Goal: Task Accomplishment & Management: Complete application form

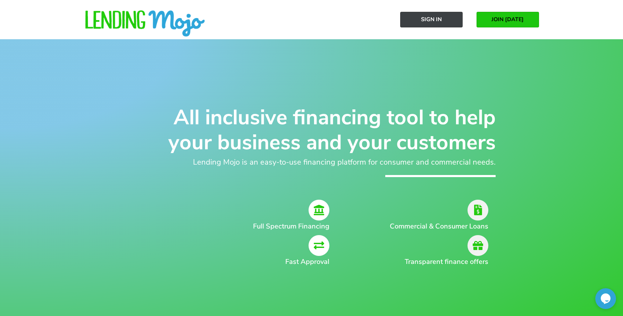
click at [447, 19] on link "Sign In" at bounding box center [431, 20] width 63 height 16
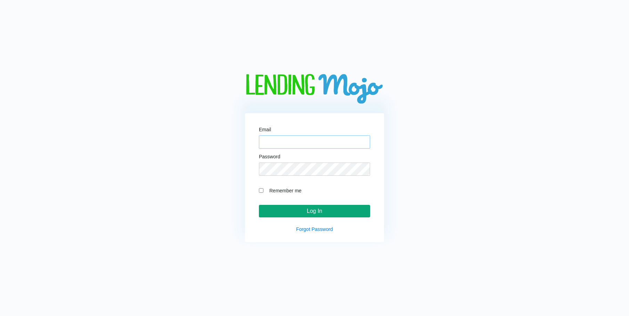
type input "[EMAIL_ADDRESS][DOMAIN_NAME]"
click at [298, 209] on input "Log In" at bounding box center [314, 211] width 111 height 13
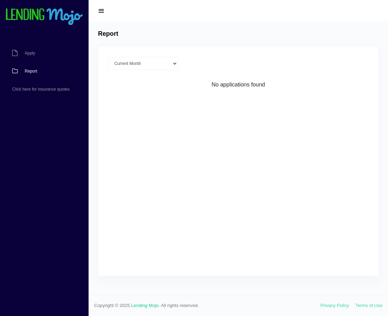
click at [237, 169] on div "Current Month Aug 2025 Jul 2025 Jun 2025 May 2025 Apr 2025 All time Loading No …" at bounding box center [238, 161] width 280 height 229
click at [31, 53] on span "Apply" at bounding box center [30, 53] width 10 height 4
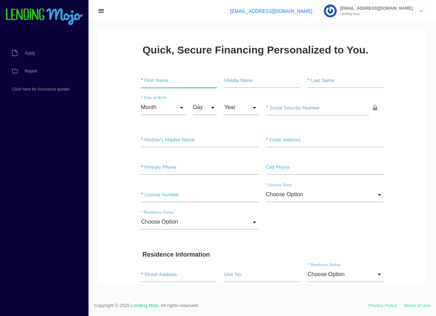
click at [158, 81] on input"] "text" at bounding box center [179, 80] width 76 height 15
type input"] "[PERSON_NAME]"
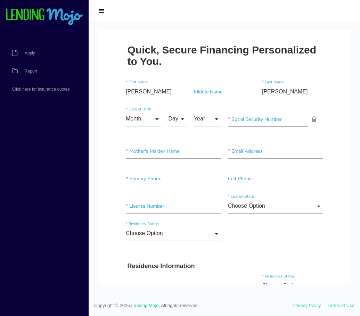
click at [141, 119] on input "Month" at bounding box center [143, 118] width 35 height 15
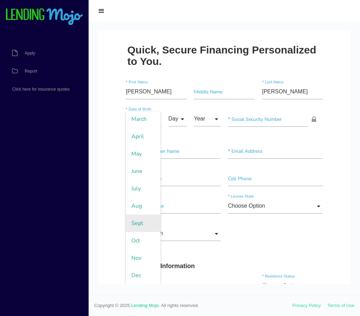
scroll to position [53, 0]
click at [138, 238] on span "Oct" at bounding box center [143, 240] width 35 height 17
type input "Oct"
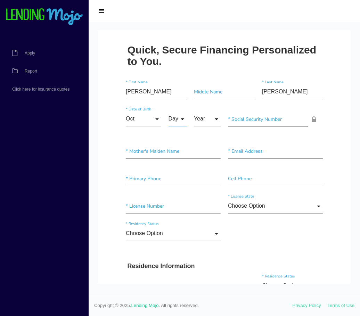
click at [171, 119] on input "Day" at bounding box center [177, 118] width 18 height 15
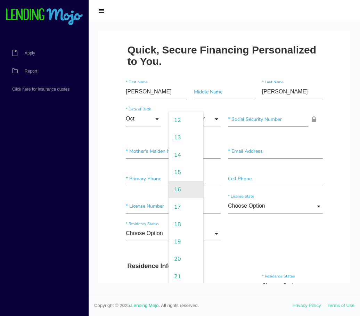
click at [178, 197] on span "16" at bounding box center [185, 189] width 35 height 17
type input "16"
click at [206, 121] on input "Year" at bounding box center [207, 118] width 27 height 15
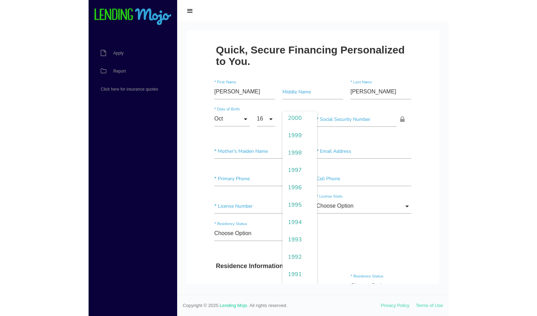
scroll to position [278, 0]
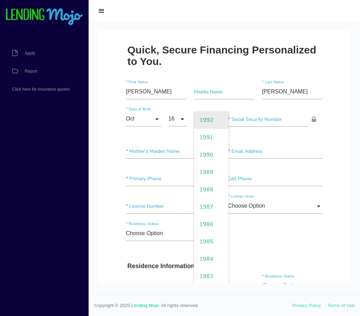
click at [202, 119] on span "1992" at bounding box center [211, 119] width 35 height 17
type input "1992"
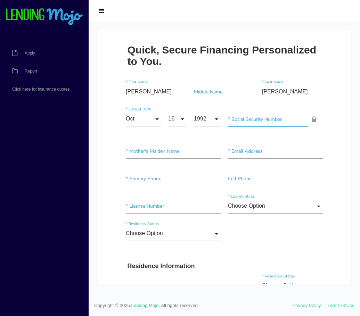
click at [249, 120] on input"] "text" at bounding box center [268, 119] width 80 height 15
type input"] "115-80-8899"
click at [181, 154] on input"] "text" at bounding box center [173, 151] width 95 height 15
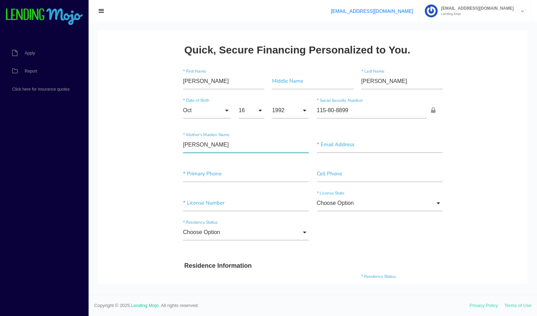
type input"] "[PERSON_NAME]"
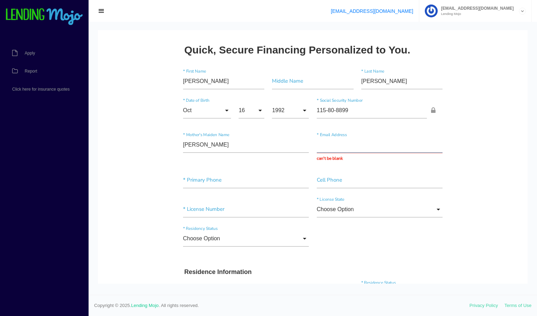
click at [357, 147] on input "text" at bounding box center [380, 145] width 126 height 16
paste input "[PERSON_NAME][EMAIL_ADDRESS][PERSON_NAME][DOMAIN_NAME]"
type input "[PERSON_NAME][EMAIL_ADDRESS][PERSON_NAME][DOMAIN_NAME]"
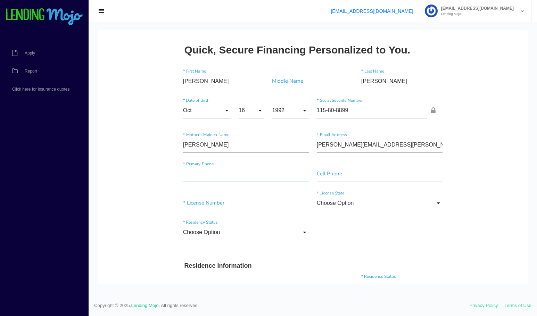
click at [197, 172] on input"] "text" at bounding box center [246, 174] width 126 height 16
type input"] "[PHONE_NUMBER]"
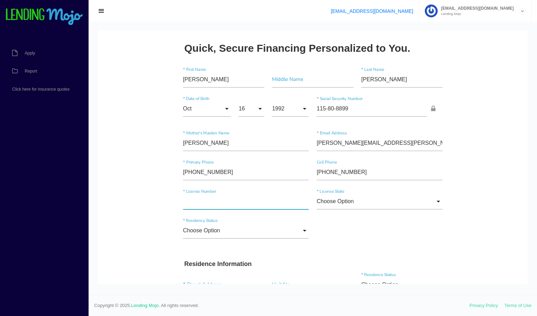
scroll to position [0, 0]
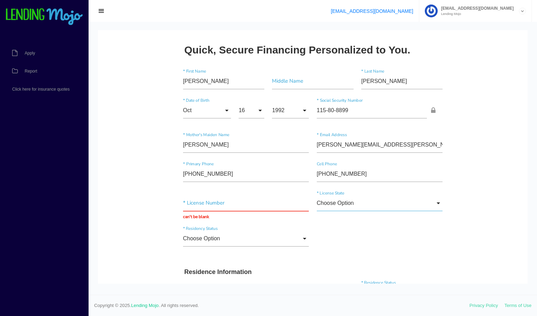
click at [348, 201] on input "Choose Option" at bounding box center [380, 203] width 126 height 16
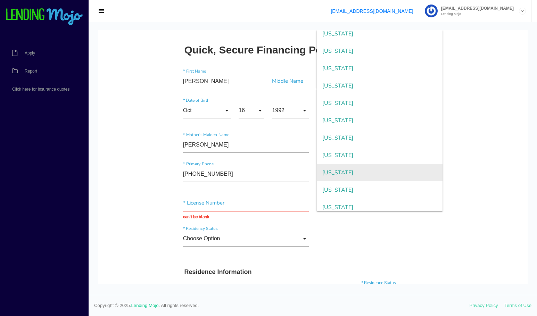
scroll to position [563, 0]
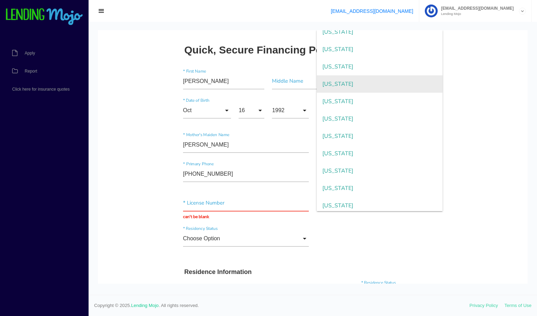
click at [364, 86] on span "[US_STATE]" at bounding box center [380, 83] width 126 height 17
type input "[US_STATE]"
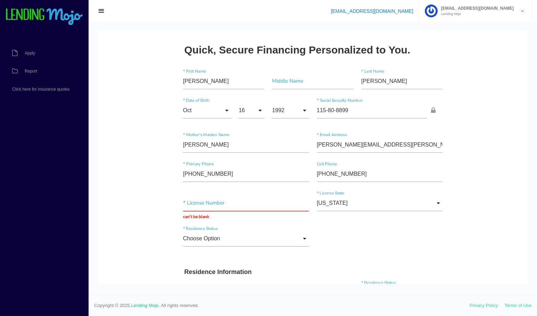
click at [344, 240] on div "Choose Option Choose Option [DEMOGRAPHIC_DATA] Citizen [DEMOGRAPHIC_DATA] Non-[…" at bounding box center [312, 239] width 267 height 29
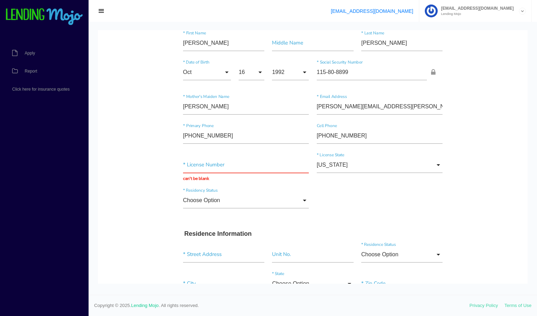
scroll to position [69, 0]
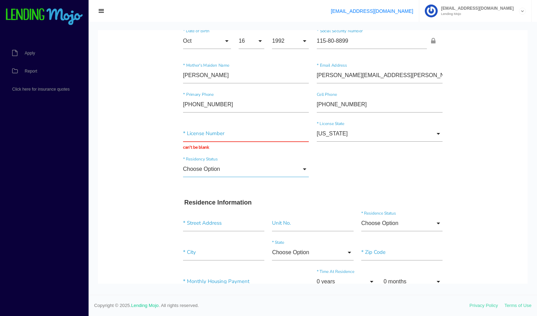
click at [272, 170] on input "Choose Option" at bounding box center [246, 169] width 126 height 16
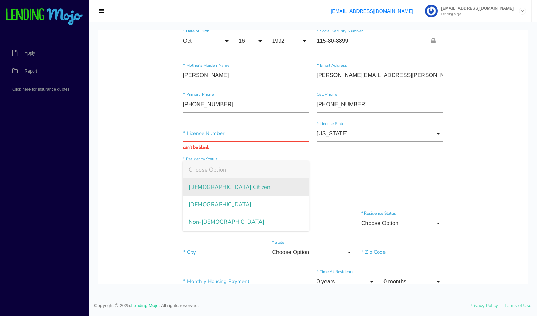
click at [232, 188] on span "[DEMOGRAPHIC_DATA] Citizen" at bounding box center [246, 187] width 126 height 17
type input "[DEMOGRAPHIC_DATA] Citizen"
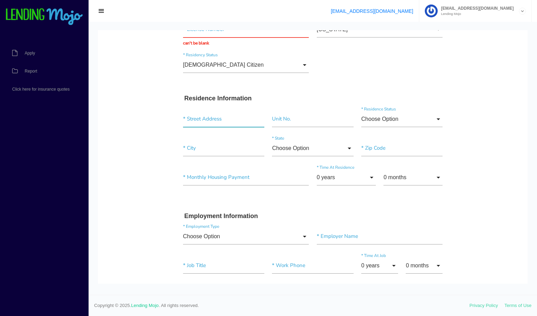
click at [205, 122] on input "text" at bounding box center [223, 119] width 81 height 16
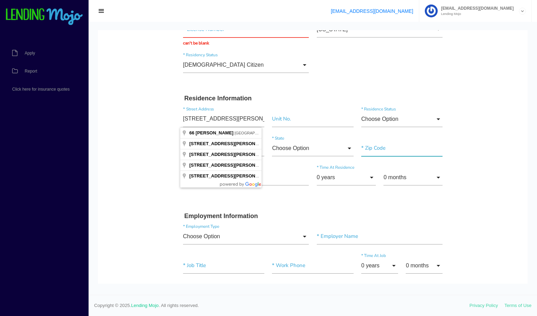
type input "[STREET_ADDRESS][PERSON_NAME]"
type input"] "[GEOGRAPHIC_DATA]"
type input"] "11731"
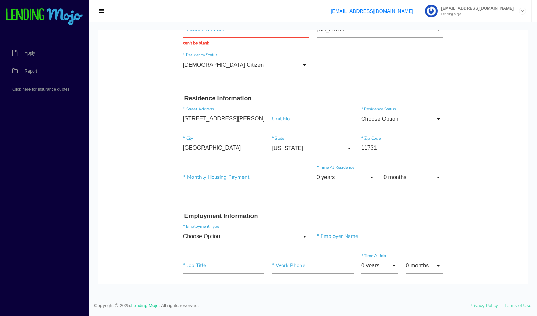
click at [398, 123] on input "Choose Option" at bounding box center [401, 119] width 81 height 16
click at [376, 172] on span "Rent" at bounding box center [401, 171] width 81 height 17
type input "Rent"
click at [214, 178] on input"] "text" at bounding box center [246, 177] width 126 height 16
type input"] "$700.00"
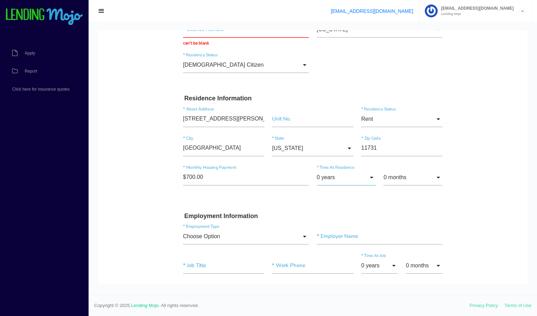
click at [340, 169] on input "0 years" at bounding box center [346, 177] width 59 height 16
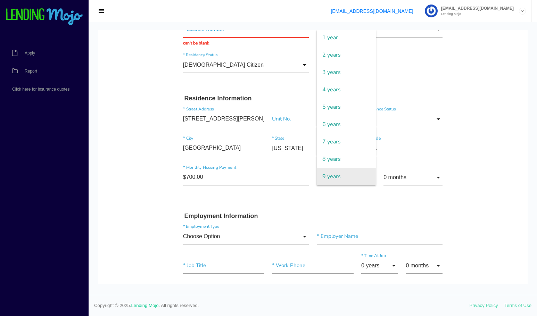
scroll to position [35, 0]
click at [329, 176] on span "10 years" at bounding box center [346, 177] width 59 height 17
type input "10 years"
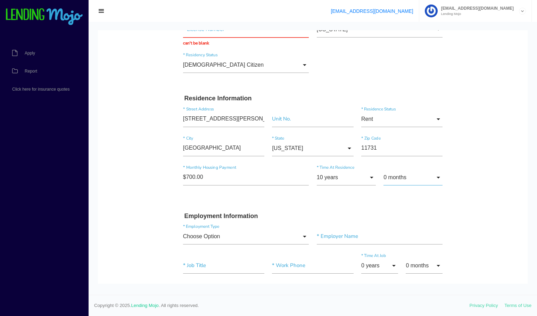
click at [395, 182] on input "0 months" at bounding box center [412, 177] width 59 height 16
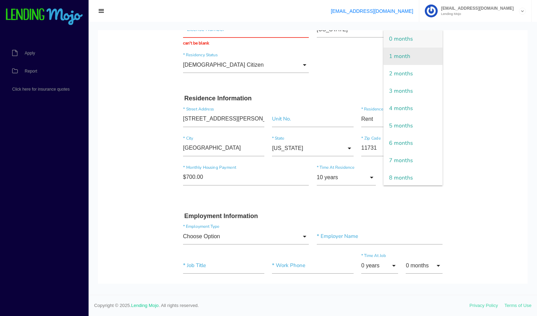
click at [397, 55] on span "1 month" at bounding box center [412, 56] width 59 height 17
type input "1 month"
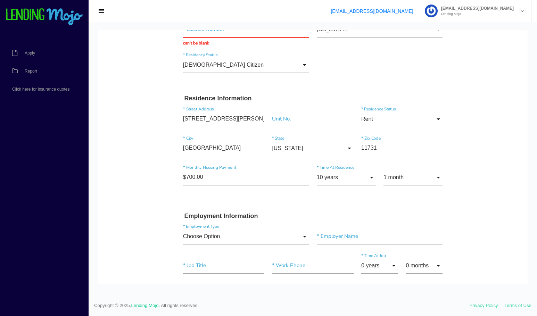
click at [415, 208] on form "[PERSON_NAME] * First Name Middle Name [PERSON_NAME] * Last Name Oct Month Jan …" at bounding box center [312, 319] width 267 height 857
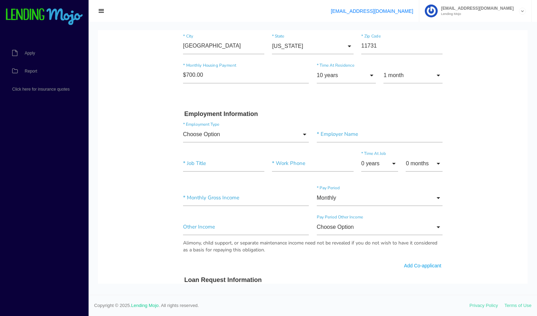
scroll to position [278, 0]
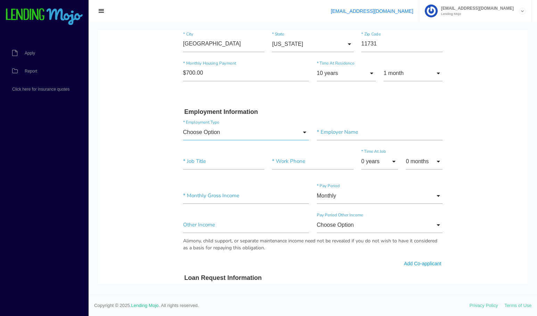
click at [258, 135] on input "Choose Option" at bounding box center [246, 132] width 126 height 16
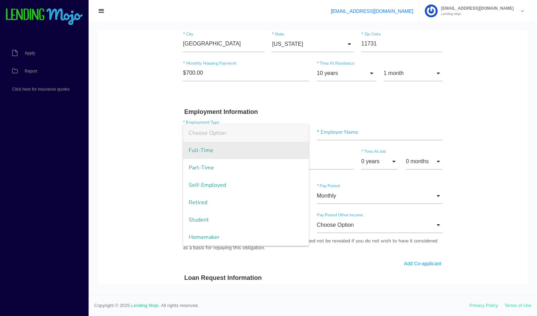
click at [254, 153] on span "Full-Time" at bounding box center [246, 150] width 126 height 17
type input "Full-Time"
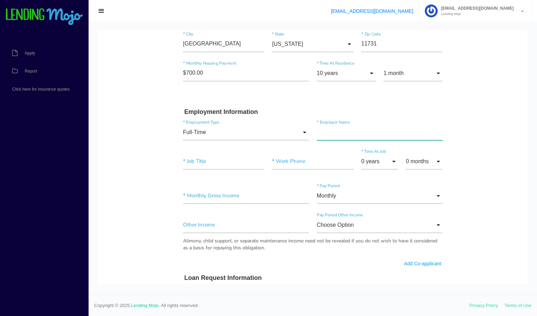
click at [341, 132] on input"] "text" at bounding box center [380, 132] width 126 height 16
type input"] "nypd"
click at [209, 162] on input"] "text" at bounding box center [223, 162] width 81 height 16
type input"] "detective"
type input"] "[PHONE_NUMBER]"
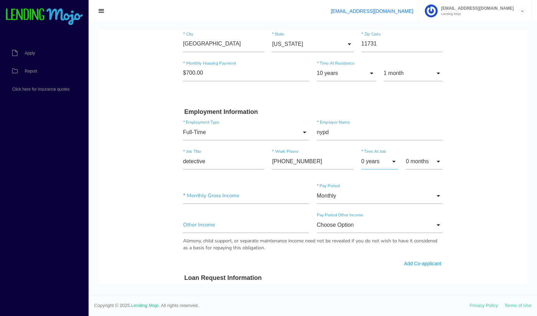
click at [368, 163] on input "0 years" at bounding box center [379, 162] width 37 height 16
click at [370, 163] on span "11 years" at bounding box center [379, 160] width 37 height 17
type input "11 years"
click at [415, 163] on input "0 months" at bounding box center [424, 162] width 37 height 16
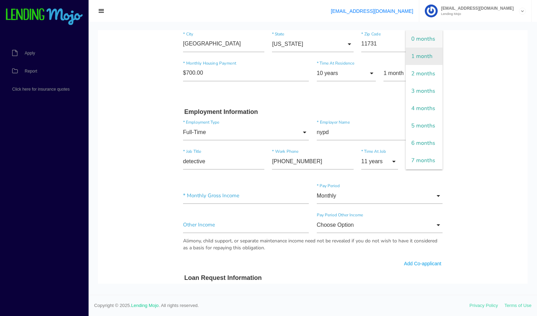
click at [413, 65] on span "1 month" at bounding box center [424, 56] width 37 height 17
type input "1 month"
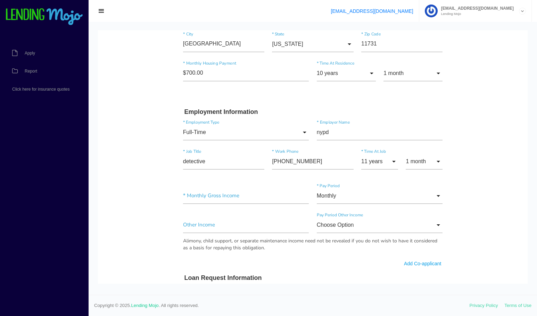
click at [415, 130] on body "Quick, Secure Financing Personalized to You. [PERSON_NAME] * First Name Middle …" at bounding box center [313, 211] width 430 height 919
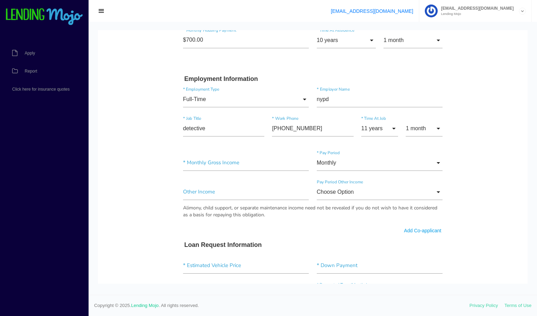
scroll to position [347, 0]
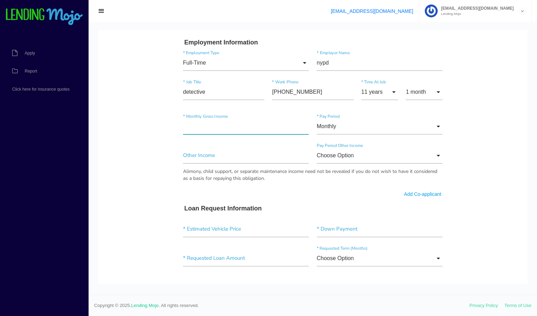
click at [244, 133] on input"] "text" at bounding box center [246, 126] width 126 height 16
click at [246, 132] on input"] "text" at bounding box center [246, 126] width 126 height 16
type input"] "$12,000.00"
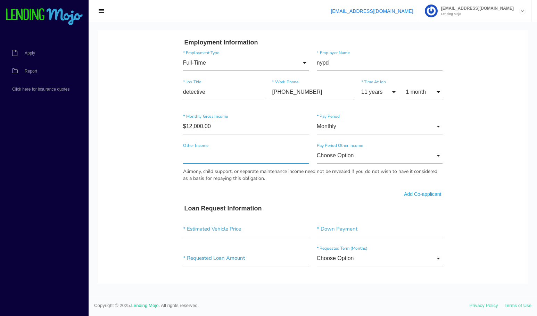
click at [213, 157] on input"] "text" at bounding box center [246, 156] width 126 height 16
type input"] "$20,000.00"
click at [378, 155] on input "Choose Option" at bounding box center [380, 156] width 126 height 16
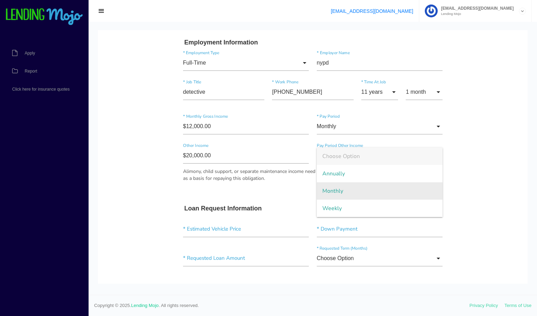
click at [362, 189] on span "Monthly" at bounding box center [380, 190] width 126 height 17
type input "Monthly"
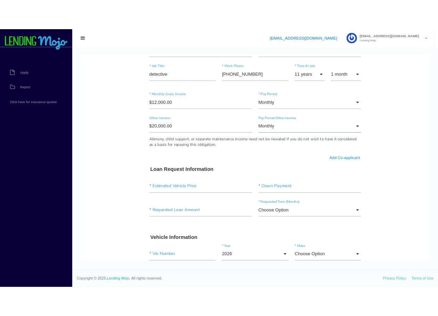
scroll to position [417, 0]
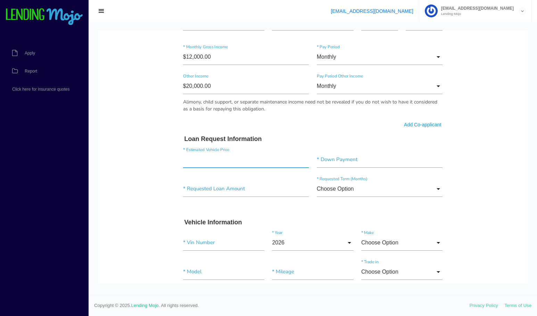
click at [220, 157] on input"] "text" at bounding box center [246, 160] width 126 height 16
click at [221, 160] on input"] "text" at bounding box center [246, 160] width 126 height 16
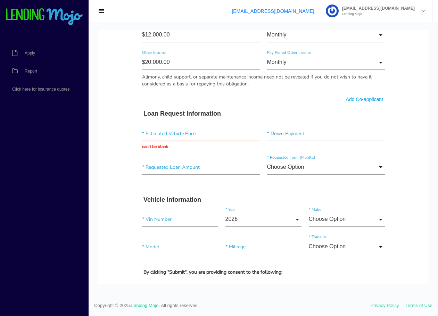
click at [155, 114] on h3 "Loan Request Information" at bounding box center [263, 114] width 240 height 8
click at [190, 137] on input "text" at bounding box center [201, 133] width 118 height 15
type input "$130,000.00"
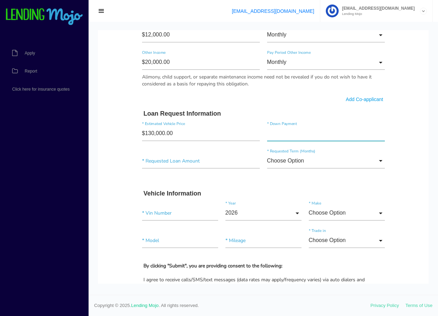
click at [285, 133] on input"] "text" at bounding box center [326, 133] width 118 height 15
type input"] "$15,000.00"
click at [176, 163] on input"] "text" at bounding box center [201, 161] width 118 height 15
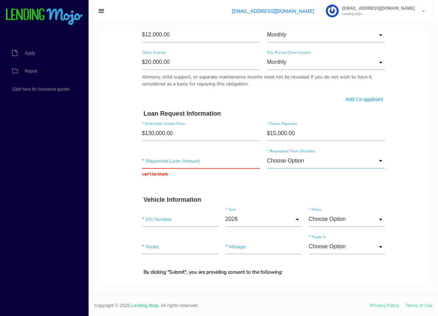
click at [285, 158] on input "Choose Option" at bounding box center [326, 161] width 118 height 15
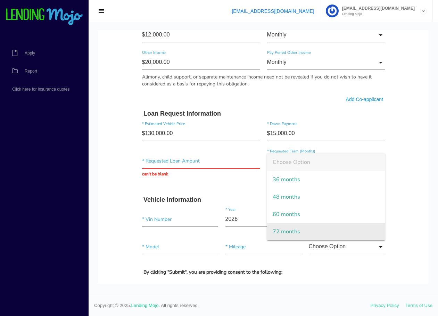
click at [281, 227] on span "72 months" at bounding box center [326, 231] width 118 height 17
type input "72 months"
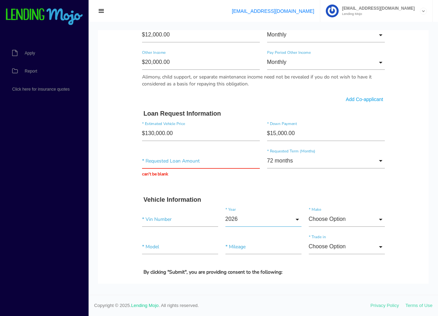
click at [255, 219] on input "2026" at bounding box center [263, 219] width 76 height 15
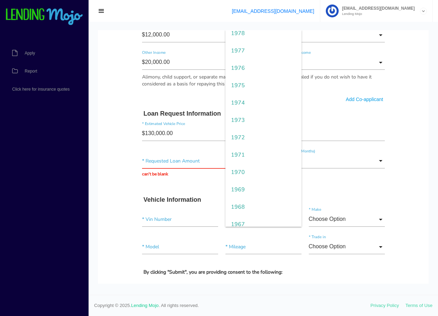
scroll to position [729, 0]
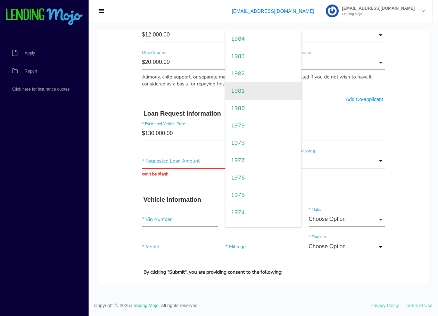
click at [264, 90] on span "1981" at bounding box center [263, 90] width 76 height 17
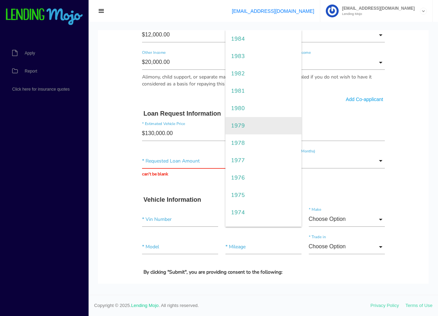
type input "1981"
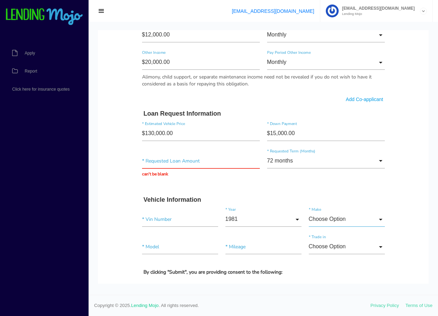
click at [327, 218] on input "Choose Option" at bounding box center [347, 219] width 76 height 15
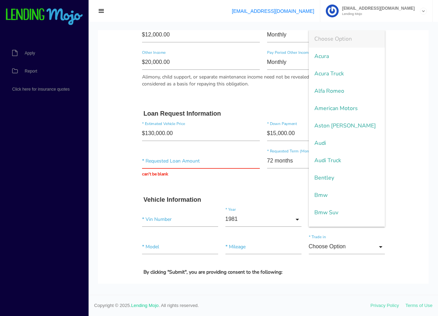
scroll to position [1195, 0]
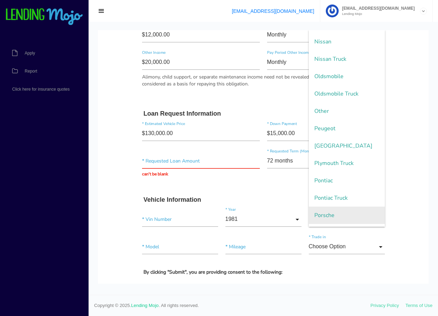
click at [324, 211] on span "Porsche" at bounding box center [347, 215] width 76 height 17
type input "Porsche"
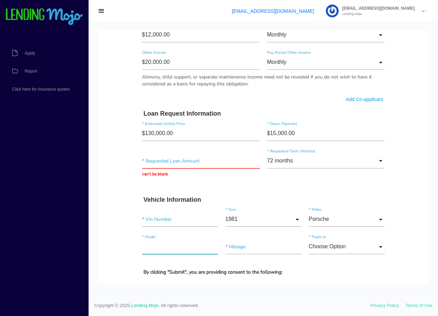
click at [179, 249] on input"] "text" at bounding box center [180, 246] width 76 height 15
click at [176, 244] on input"] "911" at bounding box center [180, 246] width 76 height 15
type input"] "911 turbo"
click at [241, 247] on input"] "text" at bounding box center [263, 246] width 76 height 15
type input"] "53,170"
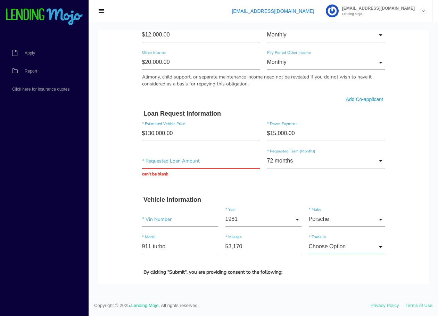
click at [328, 248] on input "Choose Option" at bounding box center [347, 246] width 76 height 15
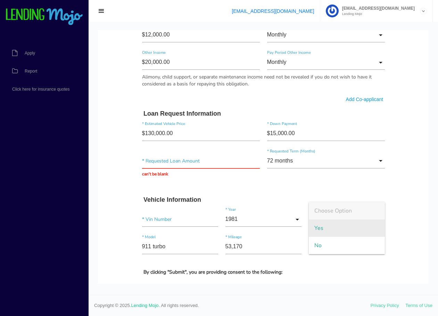
click at [335, 225] on span "Yes" at bounding box center [347, 227] width 76 height 17
type input "Yes"
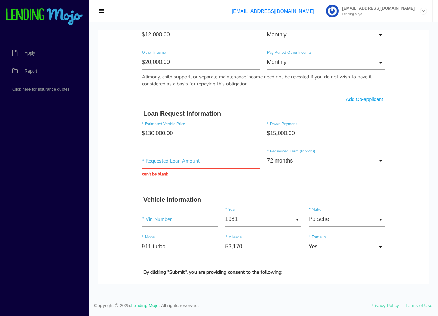
click at [329, 264] on form "[PERSON_NAME] * First Name Middle Name [PERSON_NAME] * Last Name Oct Month Jan …" at bounding box center [263, 66] width 250 height 838
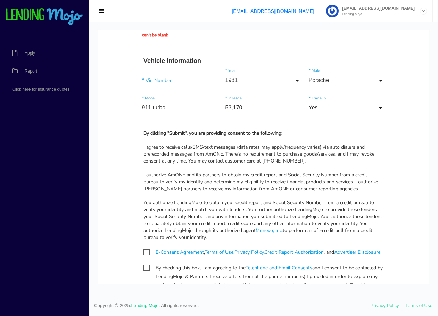
scroll to position [486, 0]
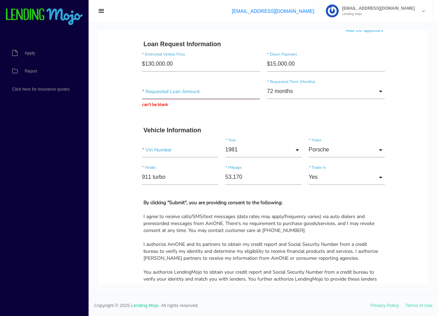
click at [171, 90] on input "text" at bounding box center [201, 91] width 118 height 15
click at [186, 90] on input "$11.00" at bounding box center [201, 91] width 118 height 15
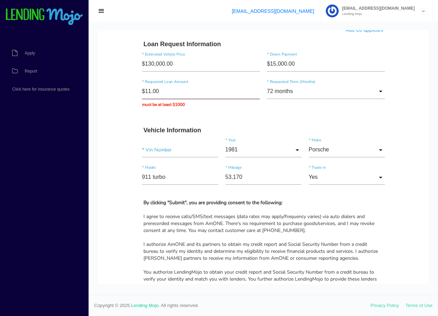
click at [186, 90] on input "$11.00" at bounding box center [201, 91] width 118 height 15
type input "$118,990.00"
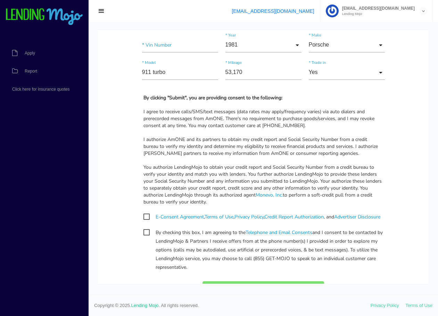
scroll to position [625, 0]
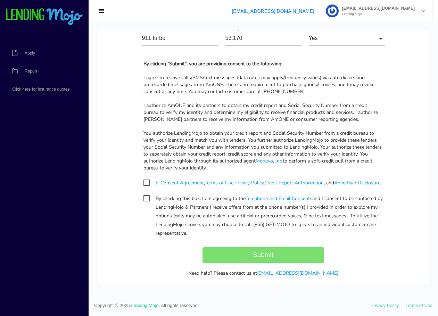
click at [144, 179] on span "E-Consent Agreement , Terms of Use , Privacy Policy , Credit Report Authorizati…" at bounding box center [261, 183] width 237 height 9
checkbox input "true"
click at [143, 203] on span "By checking this box, I am agreeing to the Telephone and Email Consents and I c…" at bounding box center [263, 198] width 240 height 9
checkbox input "true"
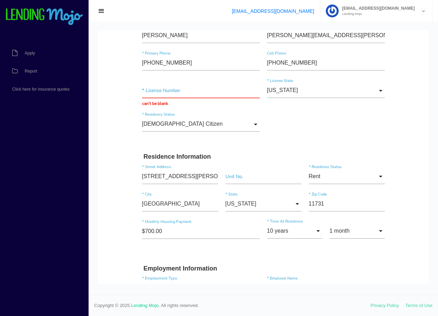
scroll to position [0, 0]
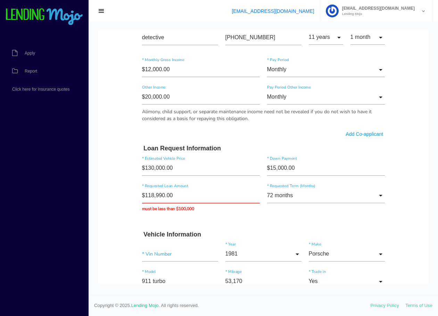
scroll to position [451, 0]
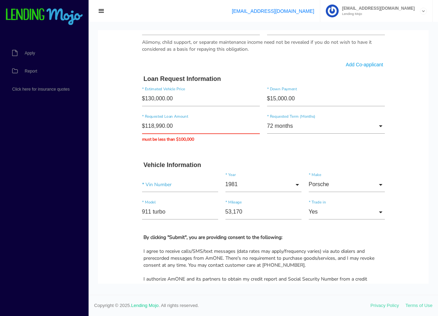
click at [241, 153] on form "[PERSON_NAME] * First Name Middle Name [PERSON_NAME] * Last Name Oct Month Jan …" at bounding box center [263, 32] width 250 height 838
click at [206, 128] on input "$118,990.00" at bounding box center [201, 126] width 118 height 15
click at [206, 127] on input "$118,990.00" at bounding box center [201, 126] width 118 height 15
type input "$100,000.00"
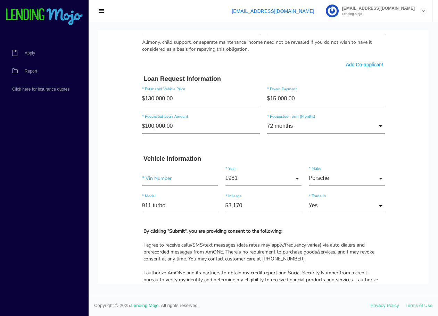
click at [107, 170] on body "Quick, Secure Financing Personalized to You. [PERSON_NAME] * First Name Middle …" at bounding box center [263, 25] width 331 height 893
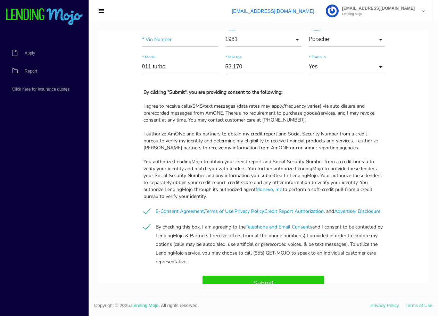
scroll to position [648, 0]
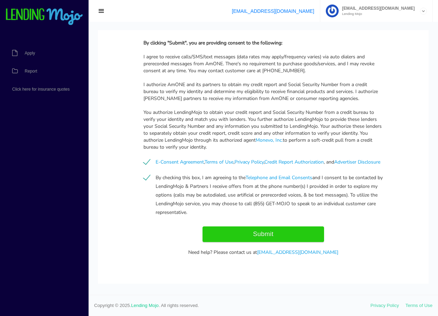
drag, startPoint x: 3, startPoint y: 129, endPoint x: 11, endPoint y: 113, distance: 18.5
click at [3, 129] on nav "Apply Report Click here for insurance quotes" at bounding box center [44, 169] width 89 height 294
